Goal: Information Seeking & Learning: Learn about a topic

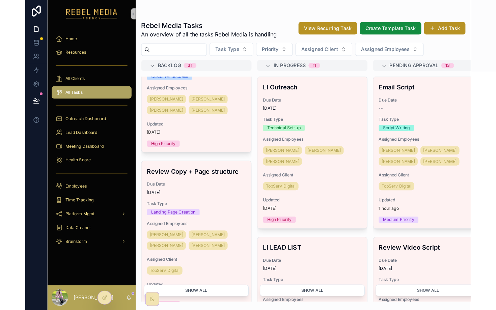
scroll to position [578, 0]
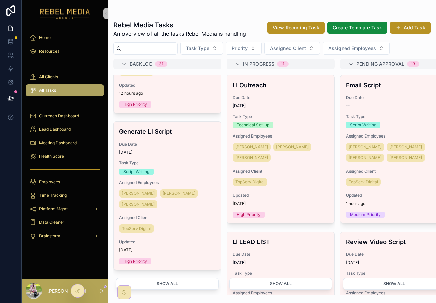
click at [166, 31] on span "An overview of all the tasks Rebel Media is handling" at bounding box center [179, 34] width 133 height 8
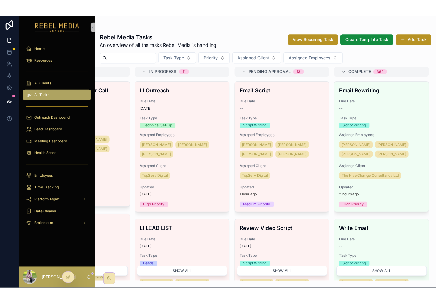
scroll to position [0, 0]
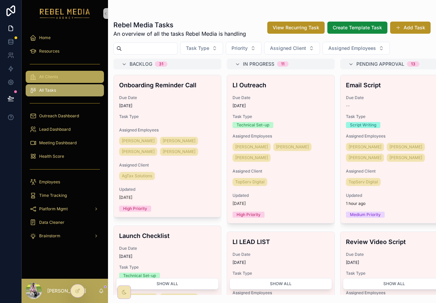
click at [78, 77] on div "All Clients" at bounding box center [65, 77] width 70 height 11
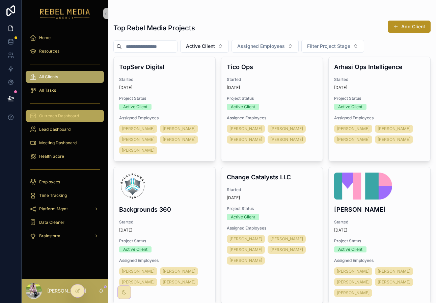
click at [75, 119] on div "Outreach Dashboard" at bounding box center [65, 116] width 70 height 11
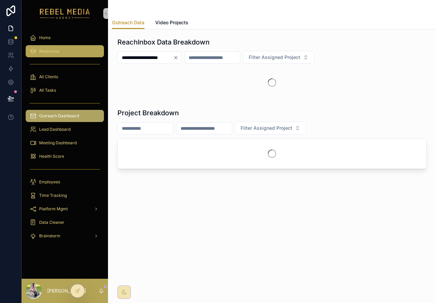
click at [89, 54] on div "Resources" at bounding box center [65, 51] width 70 height 11
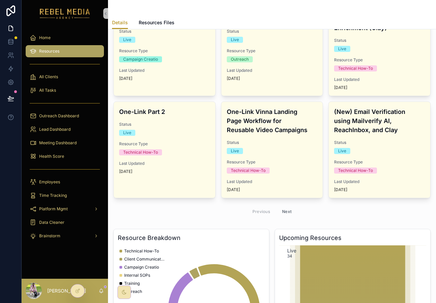
scroll to position [318, 0]
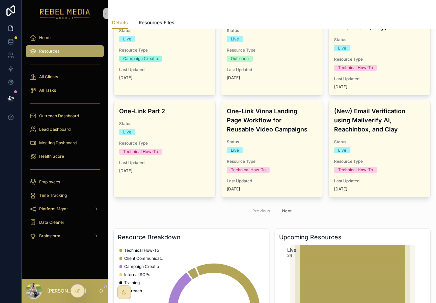
click at [289, 210] on button "Next" at bounding box center [286, 211] width 19 height 10
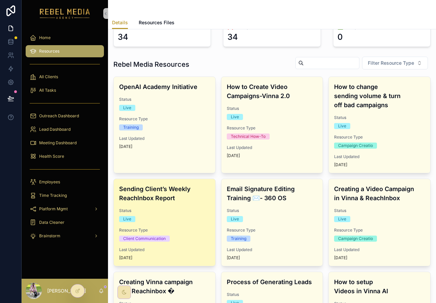
scroll to position [45, 0]
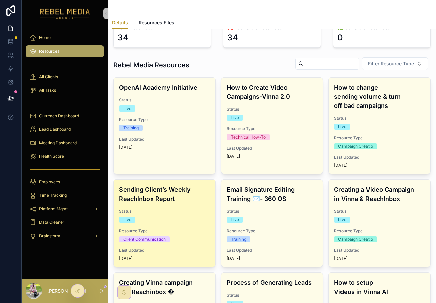
click at [180, 214] on div "Status Live" at bounding box center [164, 216] width 91 height 14
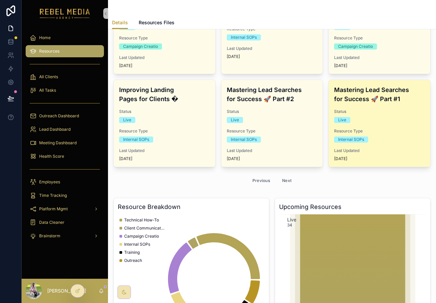
scroll to position [334, 0]
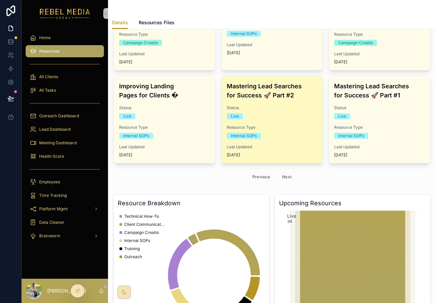
click at [296, 120] on div "Mastering Lead Searches for Success 🚀 Part #2 Status Live Resource Type Interna…" at bounding box center [272, 119] width 102 height 87
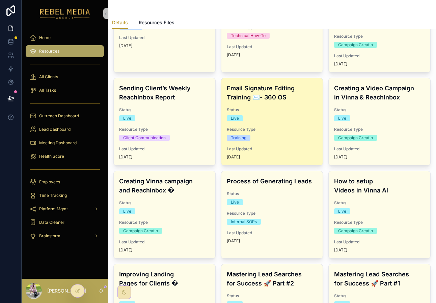
scroll to position [31, 0]
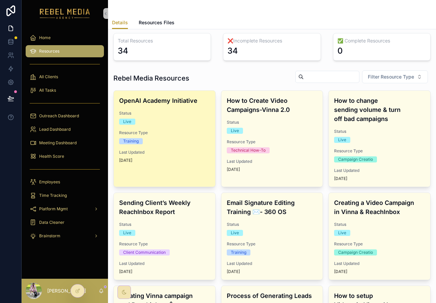
click at [181, 147] on div "OpenAI Academy Initiative Status Live Resource Type Training Last Updated [DATE]" at bounding box center [165, 130] width 102 height 78
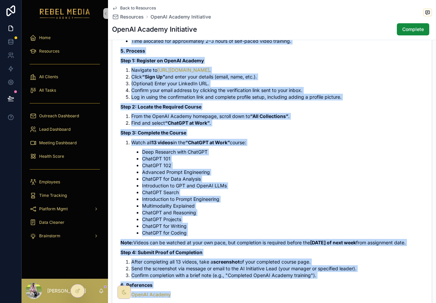
scroll to position [493, 0]
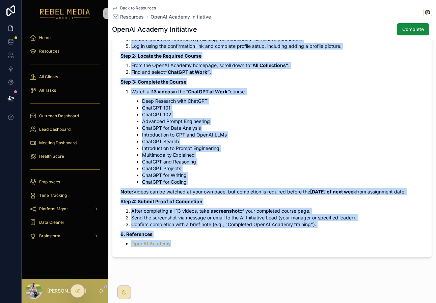
drag, startPoint x: 119, startPoint y: 86, endPoint x: 260, endPoint y: 296, distance: 253.2
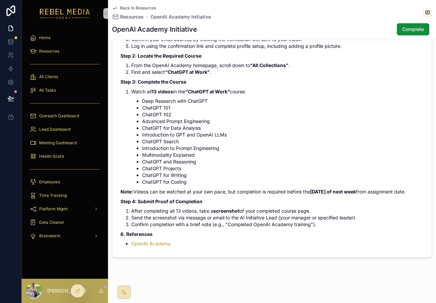
click at [200, 165] on li "ChatGPT Projects" at bounding box center [282, 168] width 281 height 7
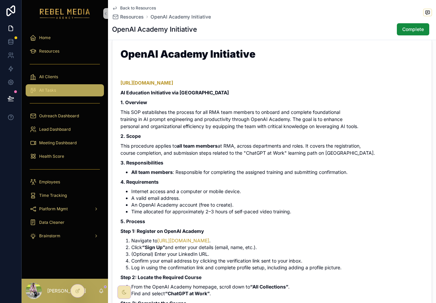
scroll to position [258, 0]
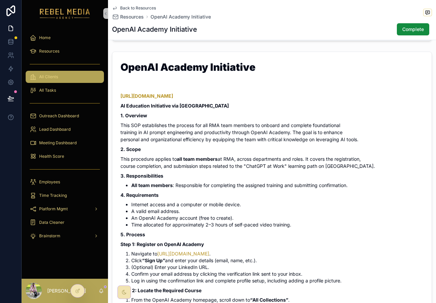
click at [72, 78] on div "All Clients" at bounding box center [65, 77] width 70 height 11
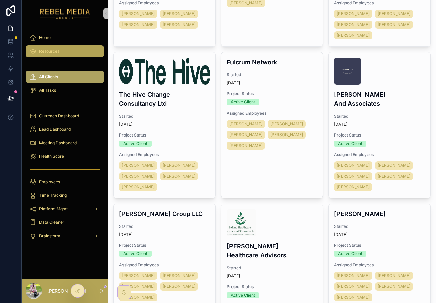
click at [71, 56] on div "Resources" at bounding box center [65, 51] width 70 height 11
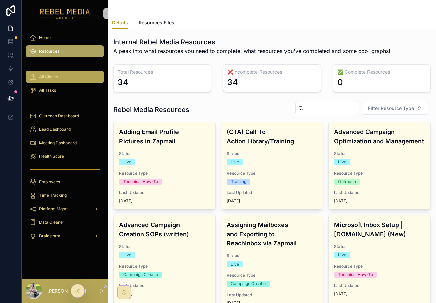
click at [41, 82] on div "All Clients" at bounding box center [65, 77] width 70 height 11
